Goal: Task Accomplishment & Management: Use online tool/utility

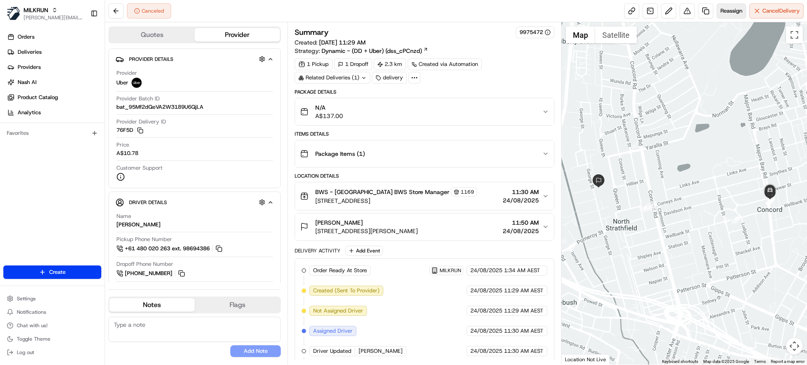
click at [725, 12] on span "Reassign" at bounding box center [731, 11] width 22 height 8
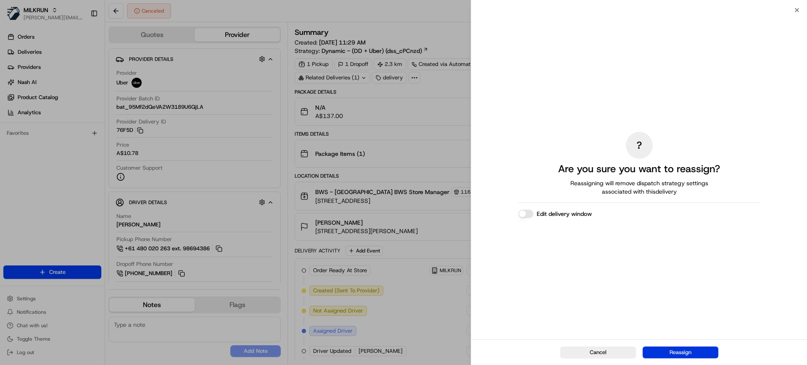
click at [703, 351] on button "Reassign" at bounding box center [680, 353] width 76 height 12
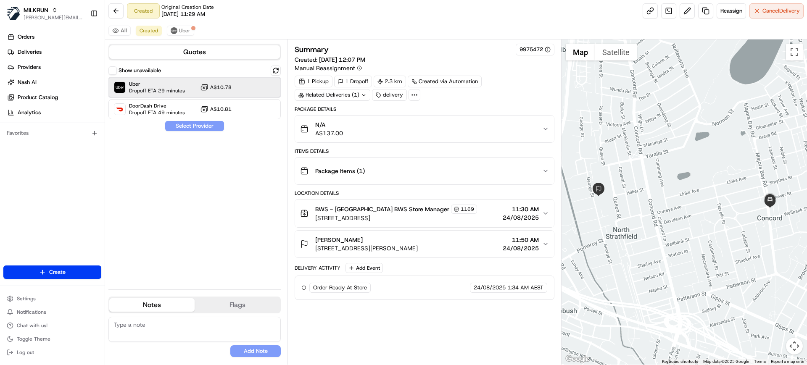
click at [147, 82] on span "Uber" at bounding box center [157, 84] width 56 height 7
click at [187, 128] on button "Assign Provider" at bounding box center [195, 126] width 60 height 10
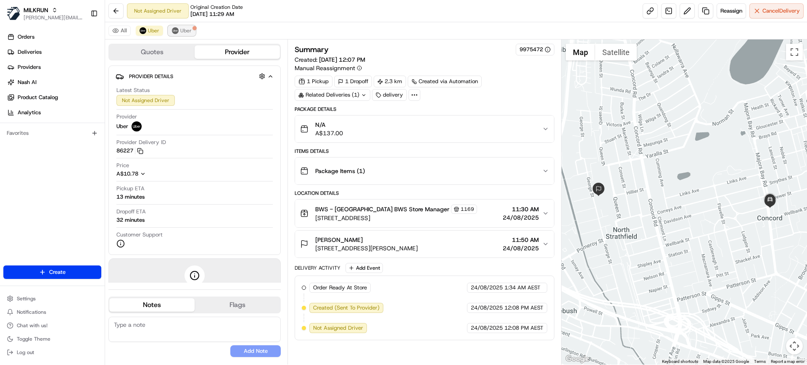
click at [192, 28] on div at bounding box center [194, 28] width 4 height 4
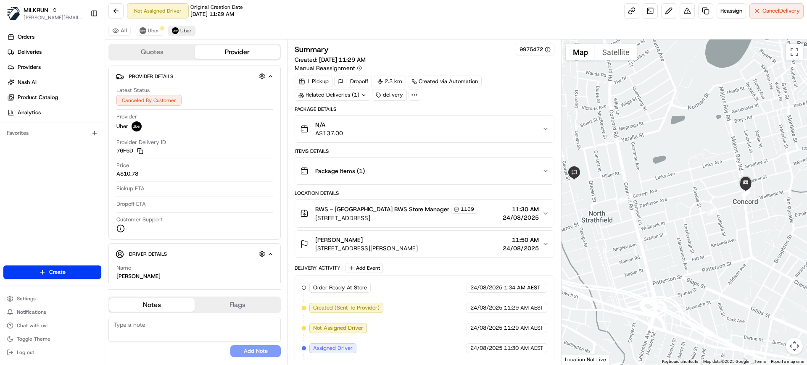
drag, startPoint x: 616, startPoint y: 205, endPoint x: 597, endPoint y: 191, distance: 24.3
click at [597, 191] on div at bounding box center [684, 201] width 246 height 325
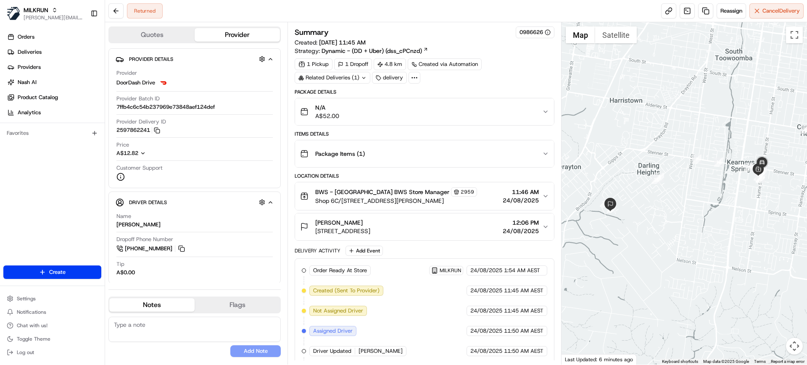
click at [481, 101] on button "N/A A$52.00" at bounding box center [424, 111] width 258 height 27
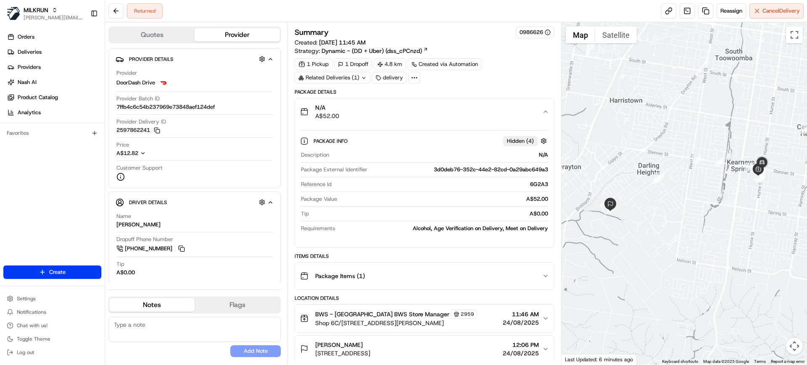
click at [481, 101] on button "N/A A$52.00" at bounding box center [424, 111] width 258 height 27
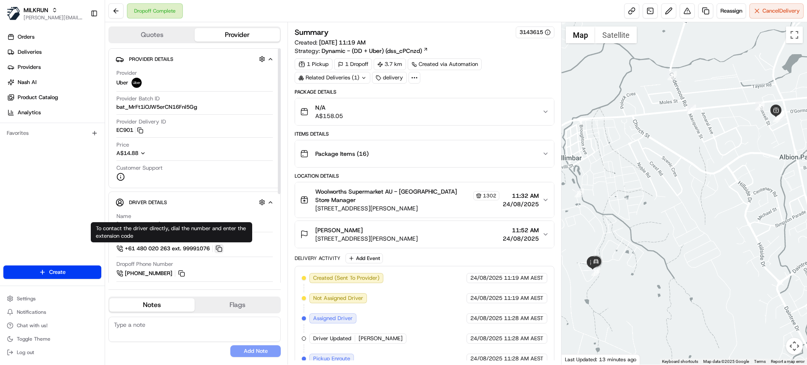
click at [224, 250] on button at bounding box center [218, 248] width 9 height 9
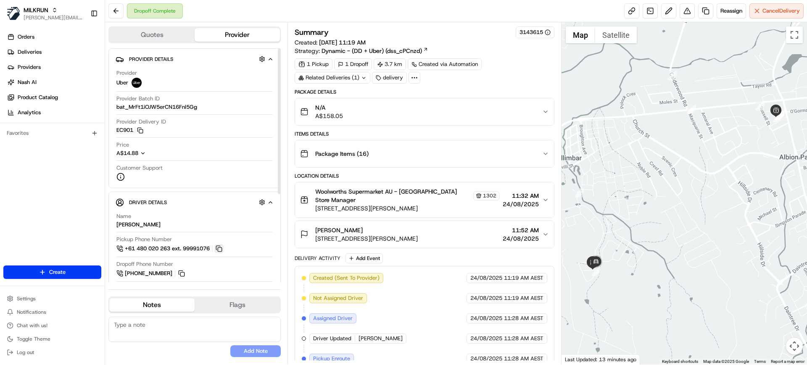
click at [224, 250] on button at bounding box center [218, 248] width 9 height 9
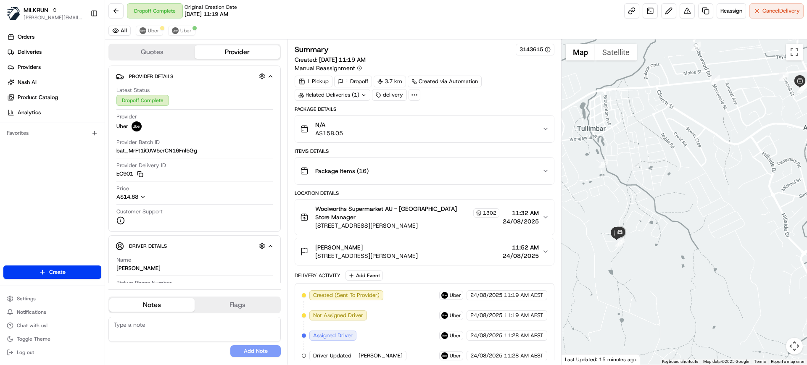
drag, startPoint x: 660, startPoint y: 188, endPoint x: 684, endPoint y: 149, distance: 45.5
click at [684, 149] on div at bounding box center [684, 201] width 246 height 325
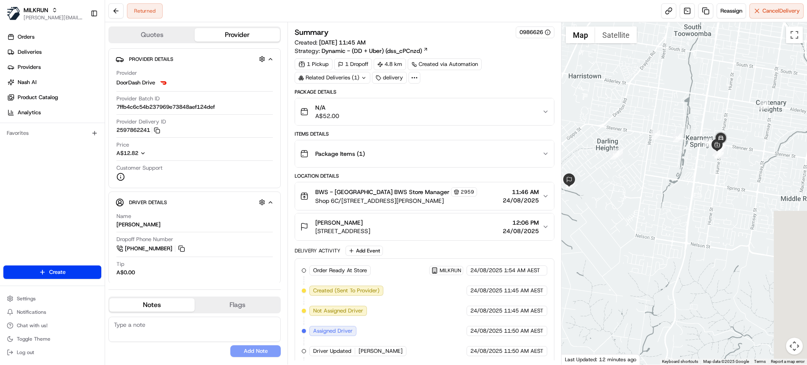
drag, startPoint x: 739, startPoint y: 149, endPoint x: 696, endPoint y: 121, distance: 51.2
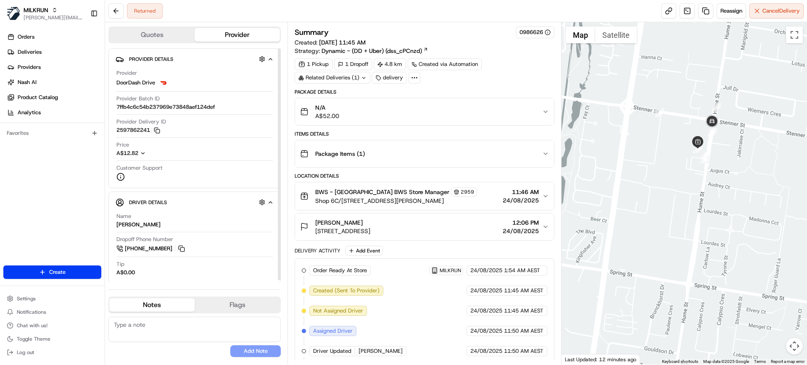
drag, startPoint x: 278, startPoint y: 163, endPoint x: 284, endPoint y: 115, distance: 48.6
click at [281, 115] on div at bounding box center [279, 164] width 3 height 232
drag, startPoint x: 542, startPoint y: 135, endPoint x: 539, endPoint y: 156, distance: 21.2
click at [539, 156] on div "Items Details Package Items ( 1 )" at bounding box center [424, 149] width 259 height 37
click at [541, 230] on div "[PERSON_NAME] [STREET_ADDRESS][PERSON_NAME] 12:06 PM [DATE]" at bounding box center [421, 226] width 242 height 17
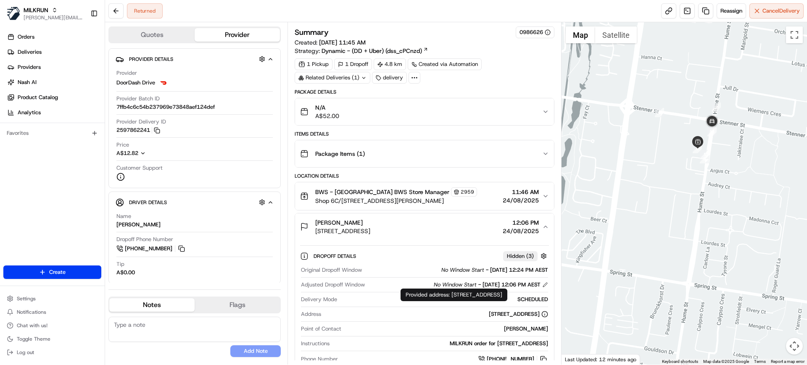
drag, startPoint x: 469, startPoint y: 231, endPoint x: 490, endPoint y: 329, distance: 100.2
click at [490, 329] on div "[PERSON_NAME] [STREET_ADDRESS][PERSON_NAME] 12:06 PM [DATE] Dropoff Details Hid…" at bounding box center [424, 296] width 259 height 166
click at [534, 109] on div "N/A A$52.00" at bounding box center [421, 111] width 242 height 17
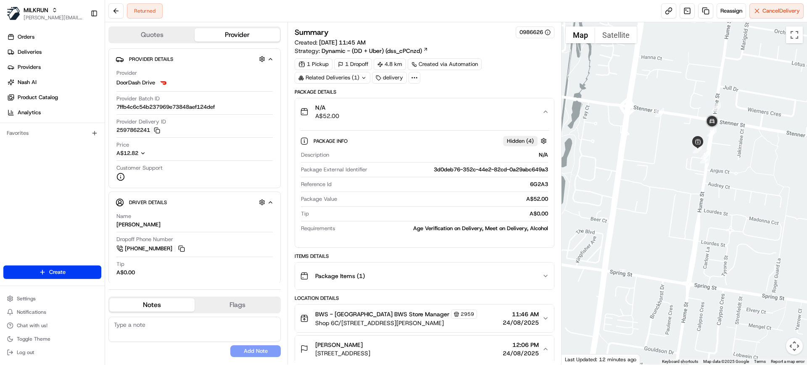
click at [534, 109] on div "N/A A$52.00" at bounding box center [421, 111] width 242 height 17
